Goal: Navigation & Orientation: Find specific page/section

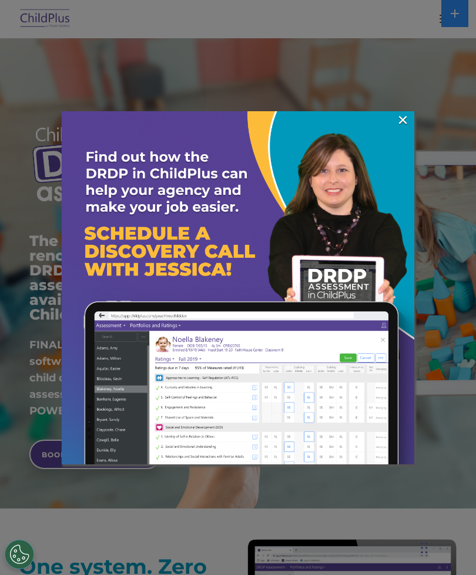
click at [406, 123] on link "×" at bounding box center [403, 120] width 14 height 12
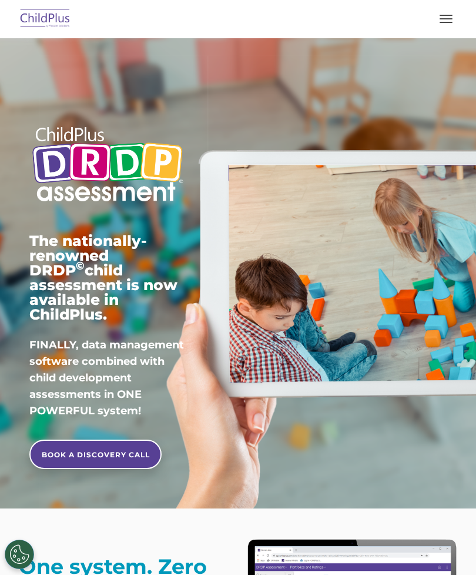
scroll to position [236, 0]
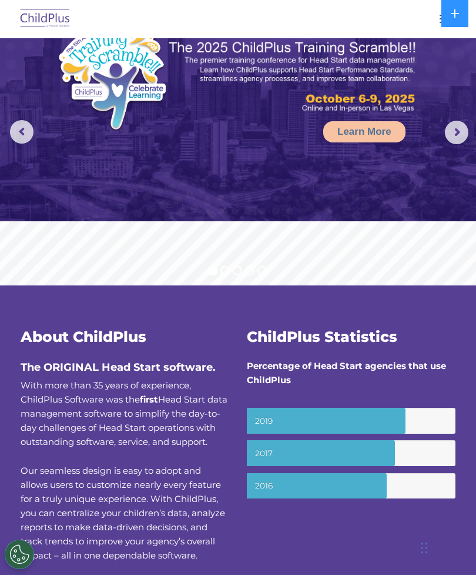
click at [430, 20] on div at bounding box center [238, 19] width 429 height 28
click at [436, 23] on button "button" at bounding box center [446, 18] width 25 height 19
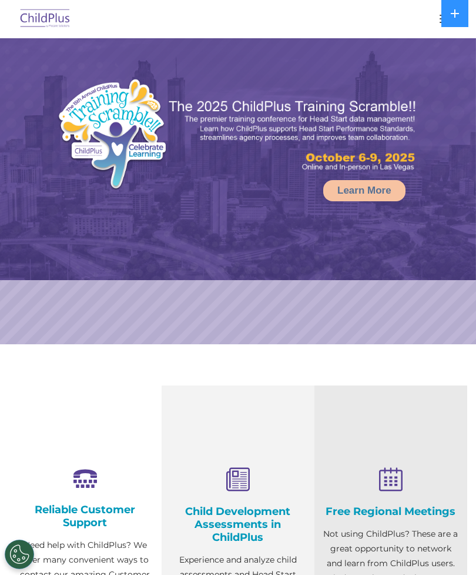
select select "MEDIUM"
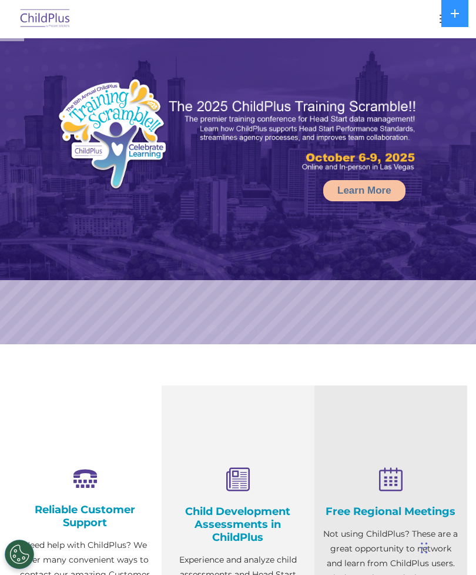
click at [436, 30] on div at bounding box center [238, 19] width 429 height 28
click at [440, 26] on button "button" at bounding box center [446, 18] width 25 height 19
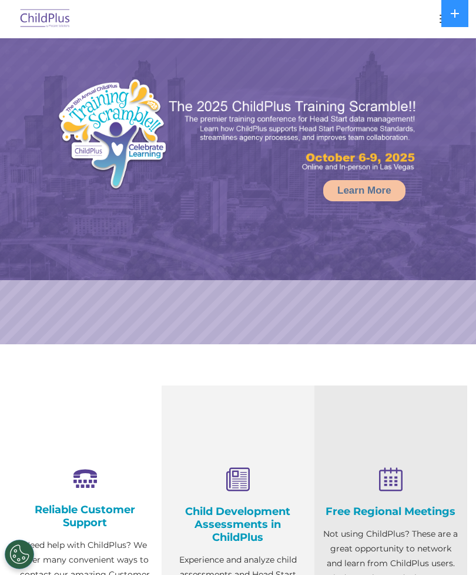
select select "MEDIUM"
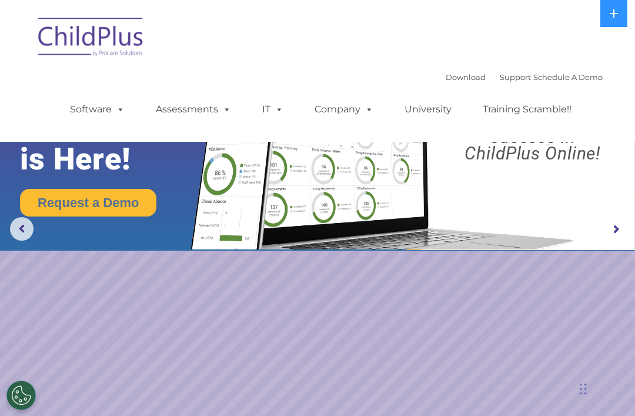
click at [86, 92] on ul "Software ChildPlus: The original and most widely-used Head Start data managemen…" at bounding box center [324, 109] width 556 height 47
click at [104, 101] on link "Software" at bounding box center [97, 110] width 78 height 24
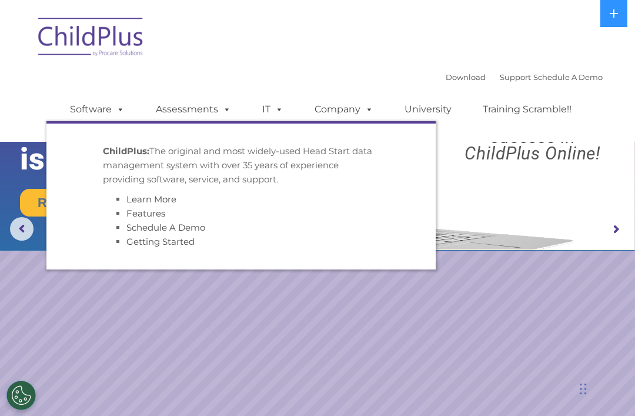
click at [325, 64] on div "Download Support | Schedule A Demo  MENU MENU Software ChildPlus: The original…" at bounding box center [317, 71] width 570 height 124
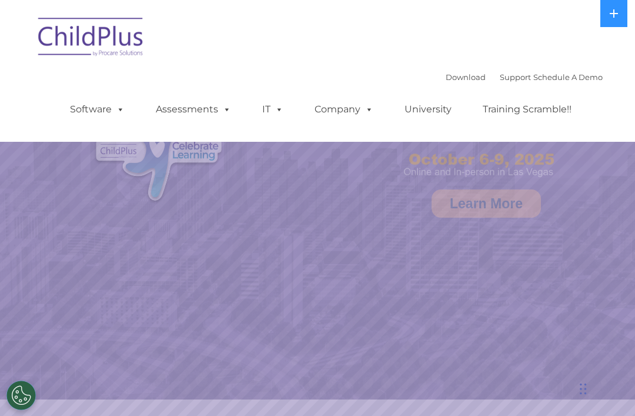
select select "MEDIUM"
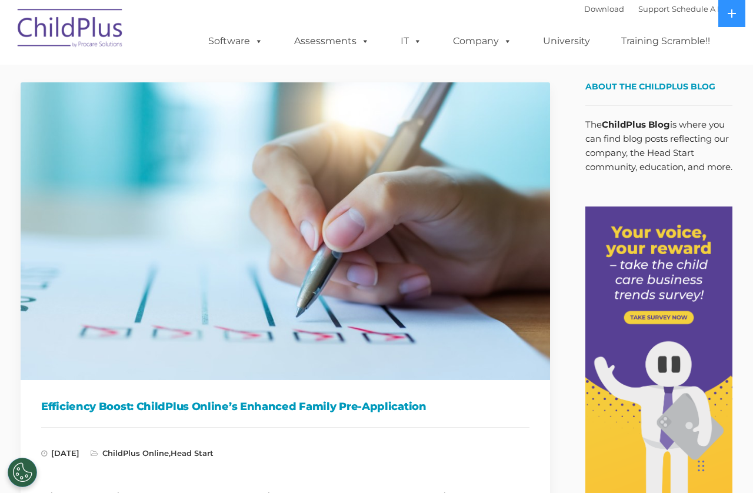
click at [256, 46] on span at bounding box center [256, 40] width 13 height 11
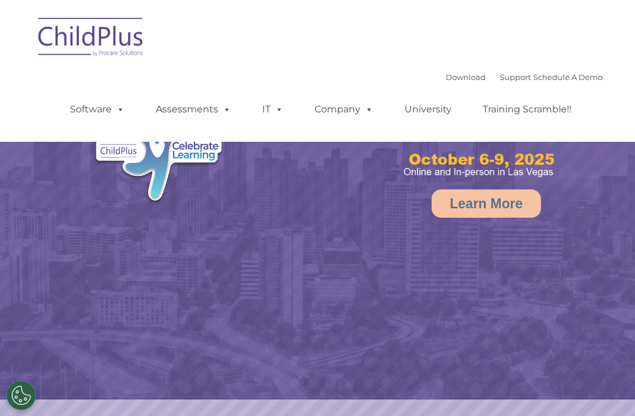
select select "MEDIUM"
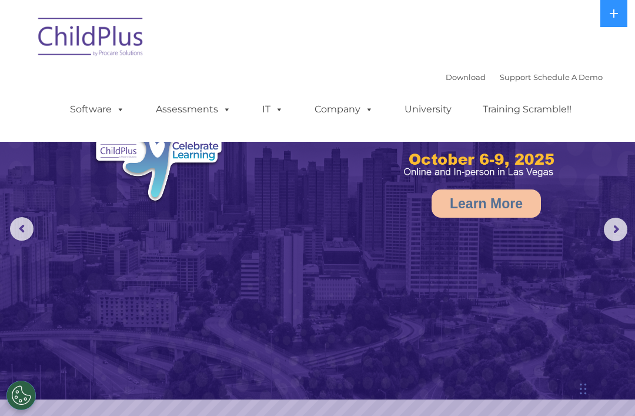
click at [114, 108] on span at bounding box center [118, 108] width 13 height 11
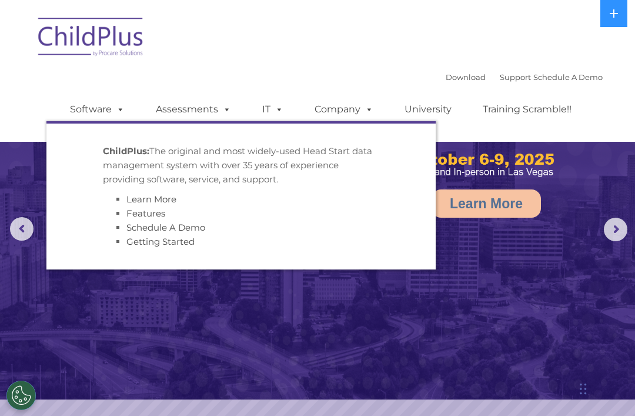
click at [203, 104] on link "Assessments" at bounding box center [193, 110] width 99 height 24
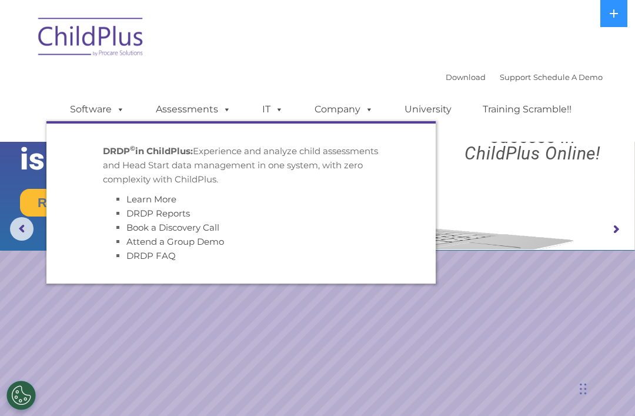
click at [604, 21] on button at bounding box center [613, 13] width 27 height 27
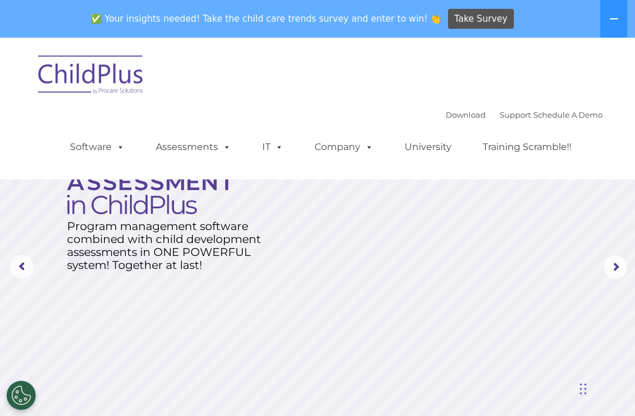
click at [21, 396] on button "Cookies Settings" at bounding box center [20, 394] width 29 height 29
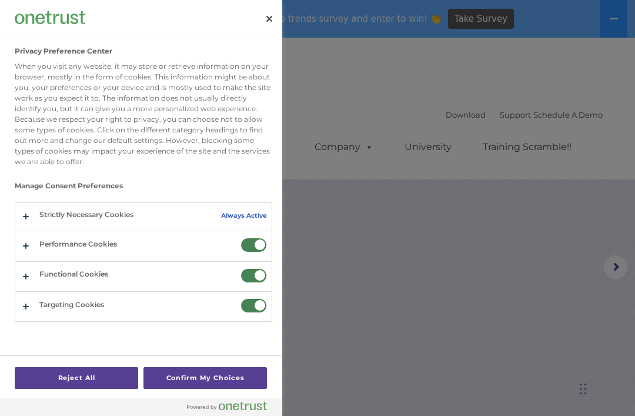
click at [574, 315] on div at bounding box center [317, 208] width 635 height 416
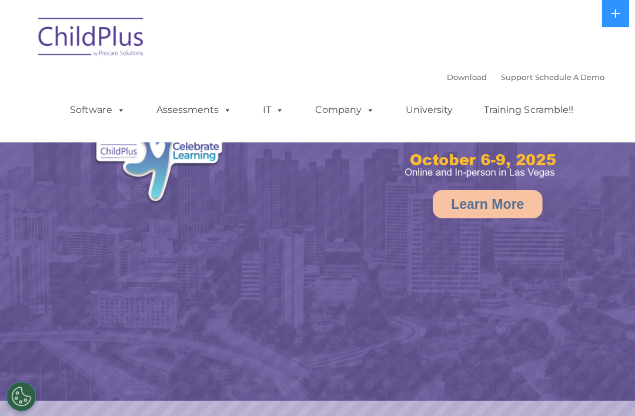
select select "MEDIUM"
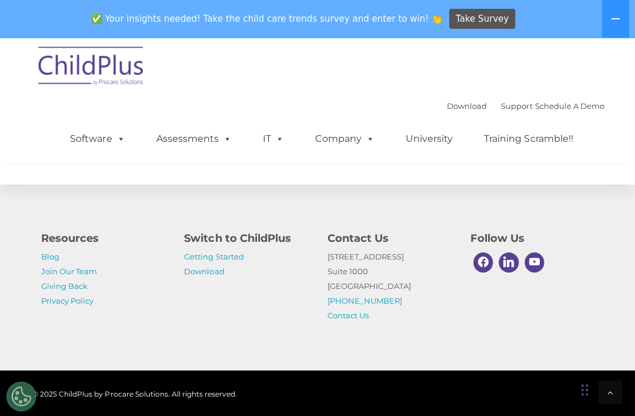
scroll to position [1447, 0]
click at [607, 23] on button at bounding box center [613, 19] width 27 height 38
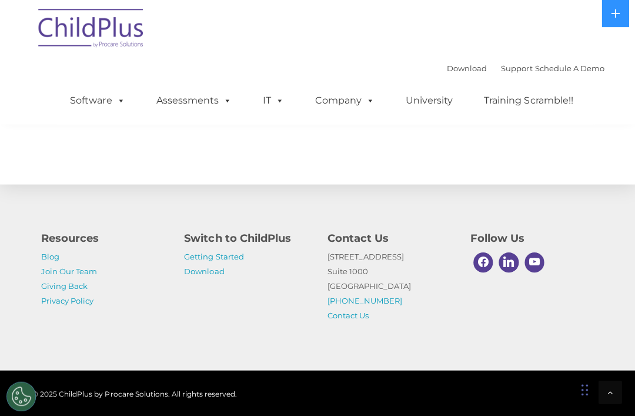
click at [600, 403] on div at bounding box center [609, 391] width 24 height 24
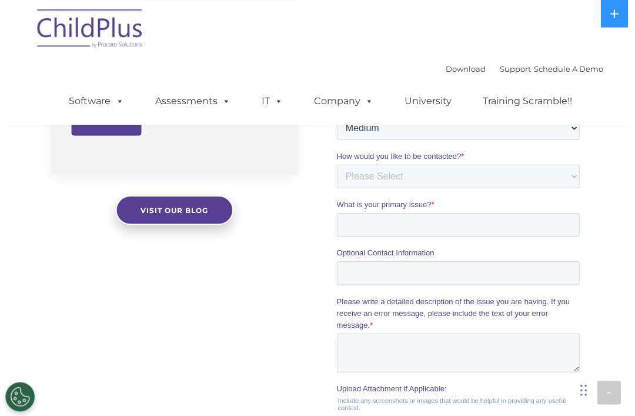
scroll to position [1070, 0]
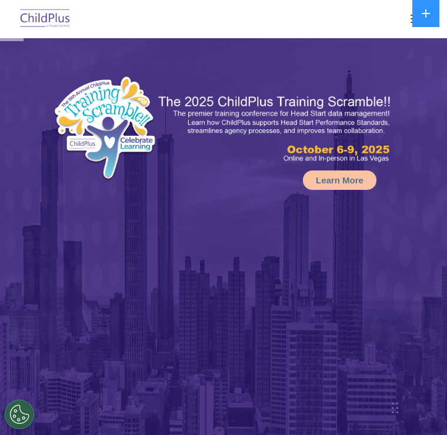
select select "MEDIUM"
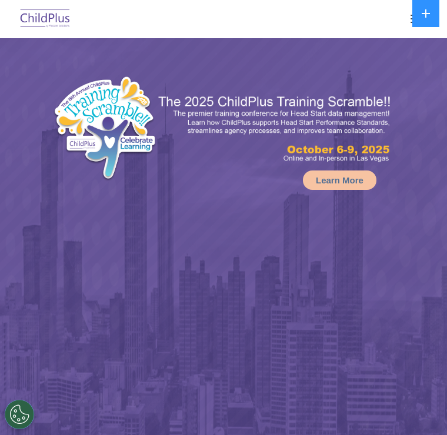
select select "MEDIUM"
